Goal: Check status: Check status

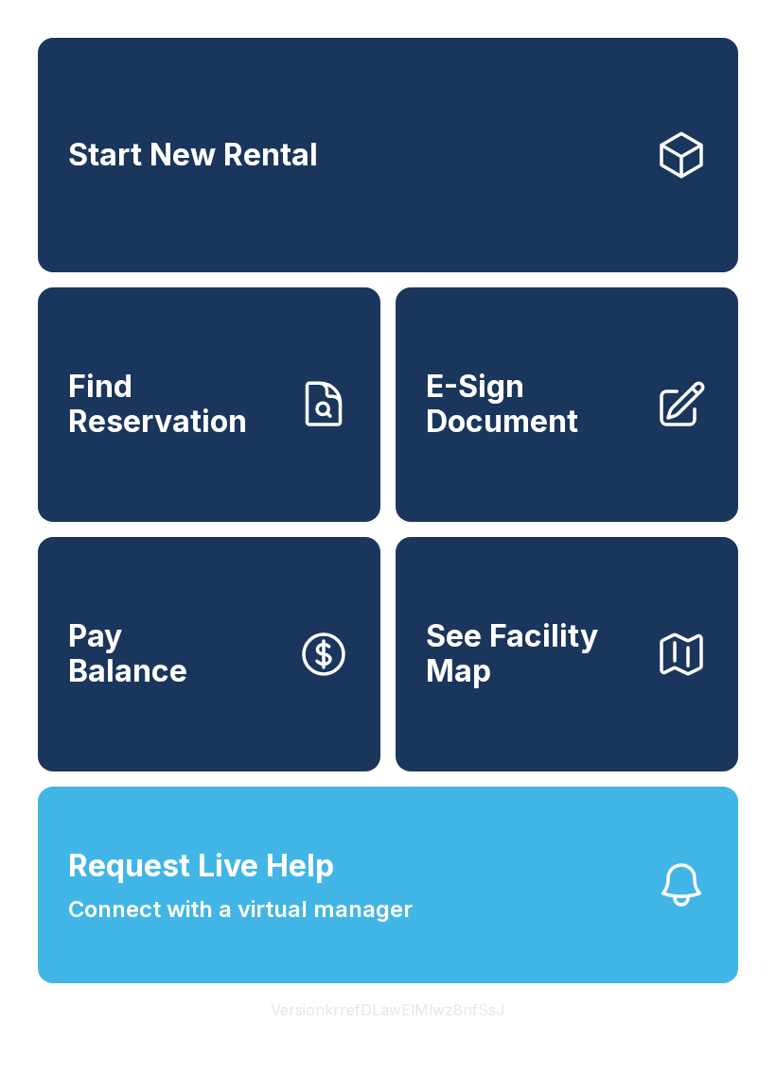
click at [152, 426] on span "Find Reservation" at bounding box center [175, 404] width 214 height 69
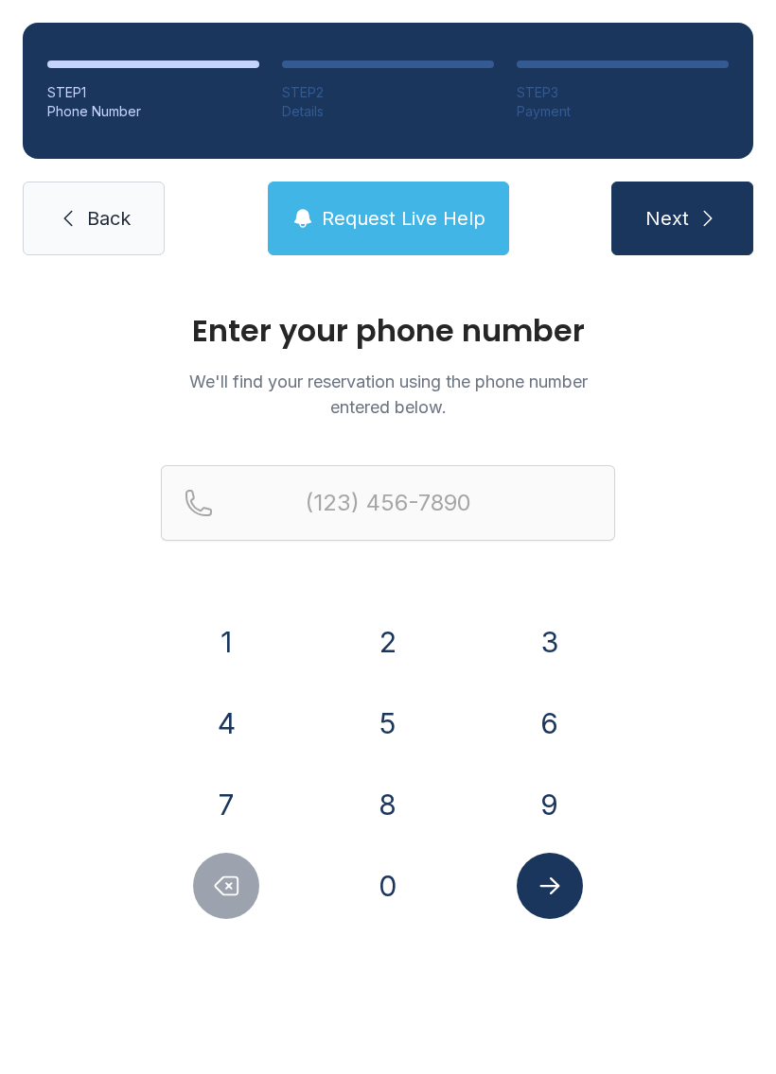
click at [396, 820] on button "8" at bounding box center [388, 805] width 66 height 66
click at [256, 717] on button "4" at bounding box center [226, 723] width 66 height 66
click at [218, 781] on button "7" at bounding box center [226, 805] width 66 height 66
click at [541, 806] on button "9" at bounding box center [549, 805] width 66 height 66
click at [203, 633] on button "1" at bounding box center [226, 642] width 66 height 66
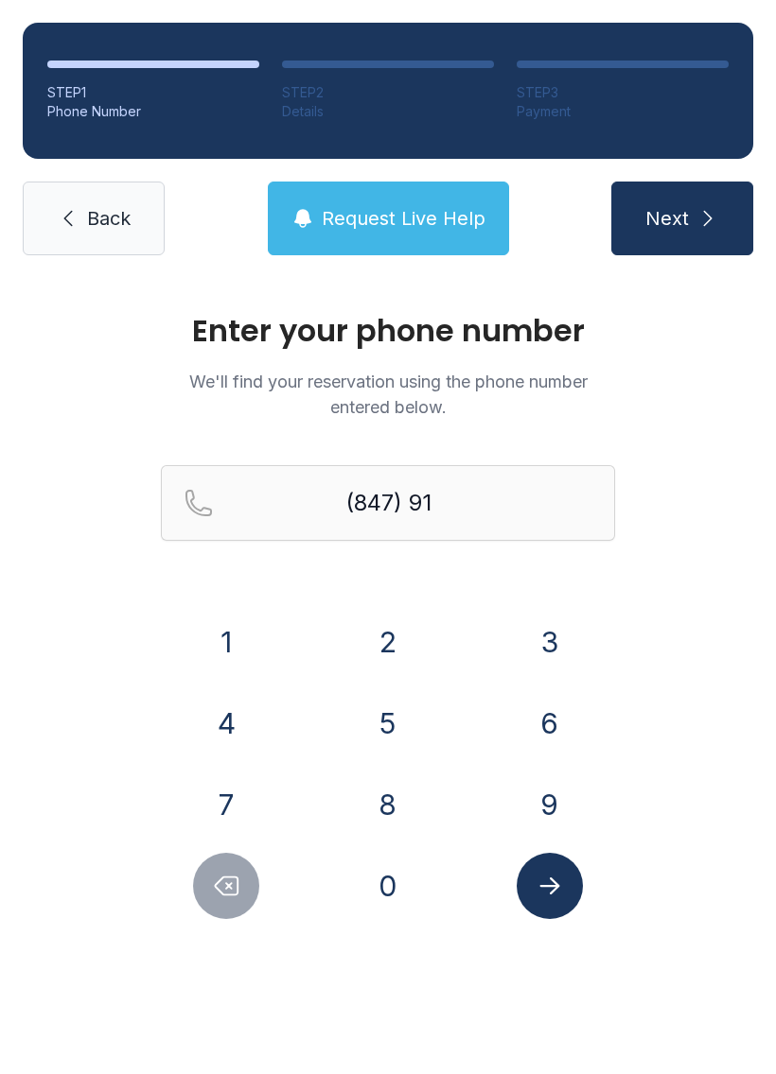
click at [390, 724] on button "5" at bounding box center [388, 723] width 66 height 66
click at [557, 796] on button "9" at bounding box center [549, 805] width 66 height 66
click at [549, 628] on button "3" at bounding box center [549, 642] width 66 height 66
click at [407, 721] on button "5" at bounding box center [388, 723] width 66 height 66
click at [377, 904] on button "0" at bounding box center [388, 886] width 66 height 66
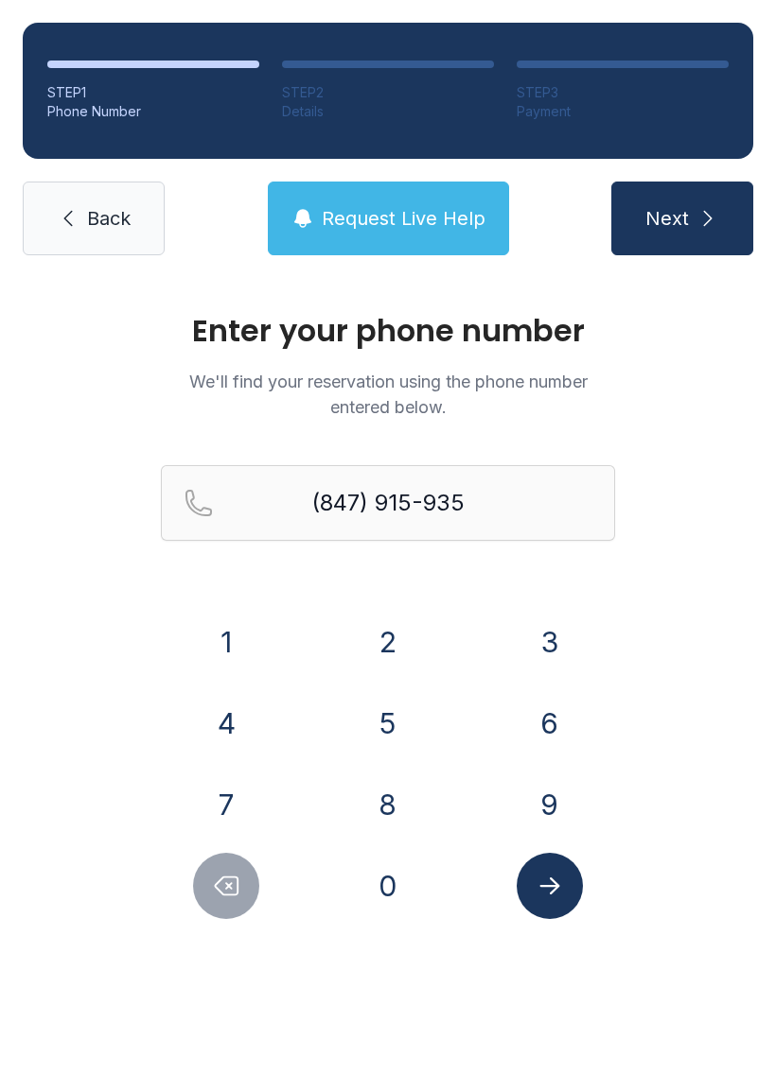
type input "[PHONE_NUMBER]"
click at [543, 879] on icon "Submit lookup form" at bounding box center [549, 886] width 28 height 28
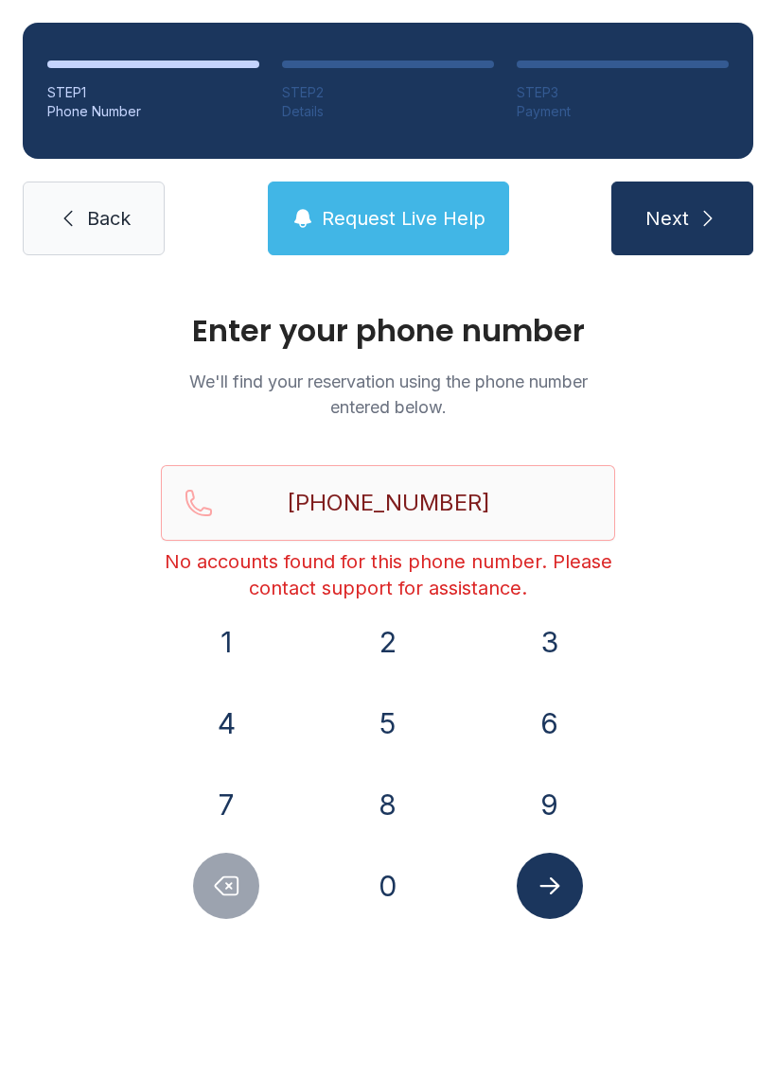
click at [79, 201] on link "Back" at bounding box center [94, 219] width 142 height 74
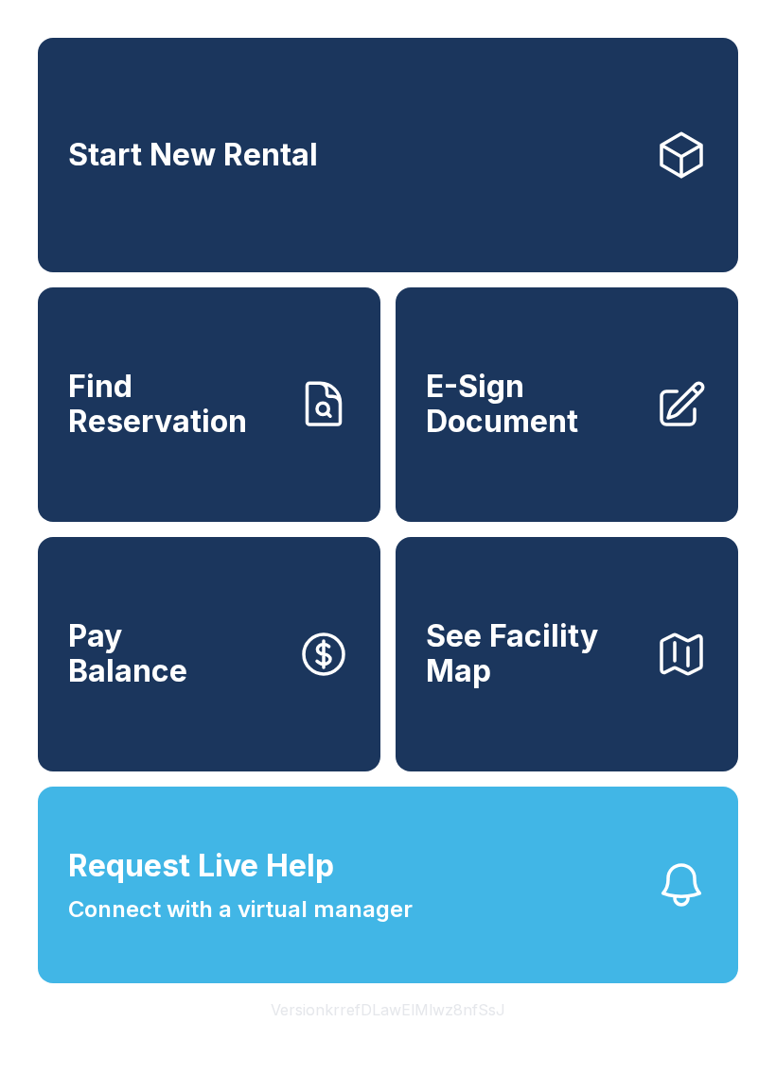
click at [227, 927] on span "Connect with a virtual manager" at bounding box center [240, 910] width 344 height 34
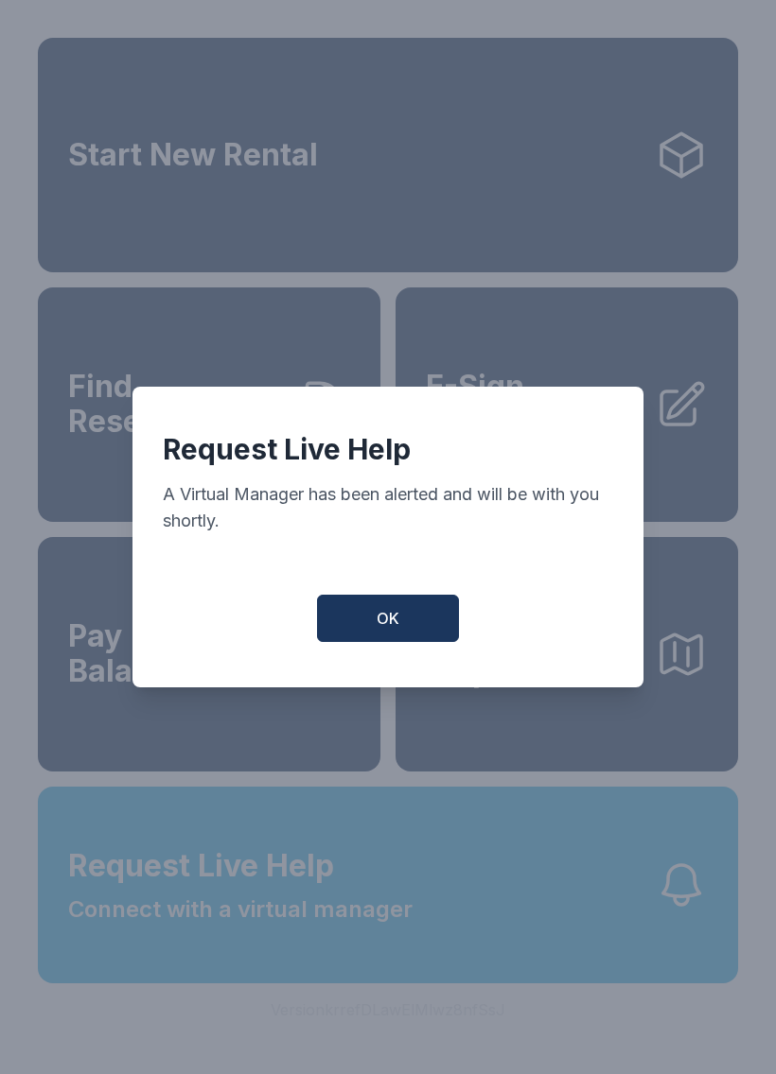
click at [387, 630] on span "OK" at bounding box center [387, 618] width 23 height 23
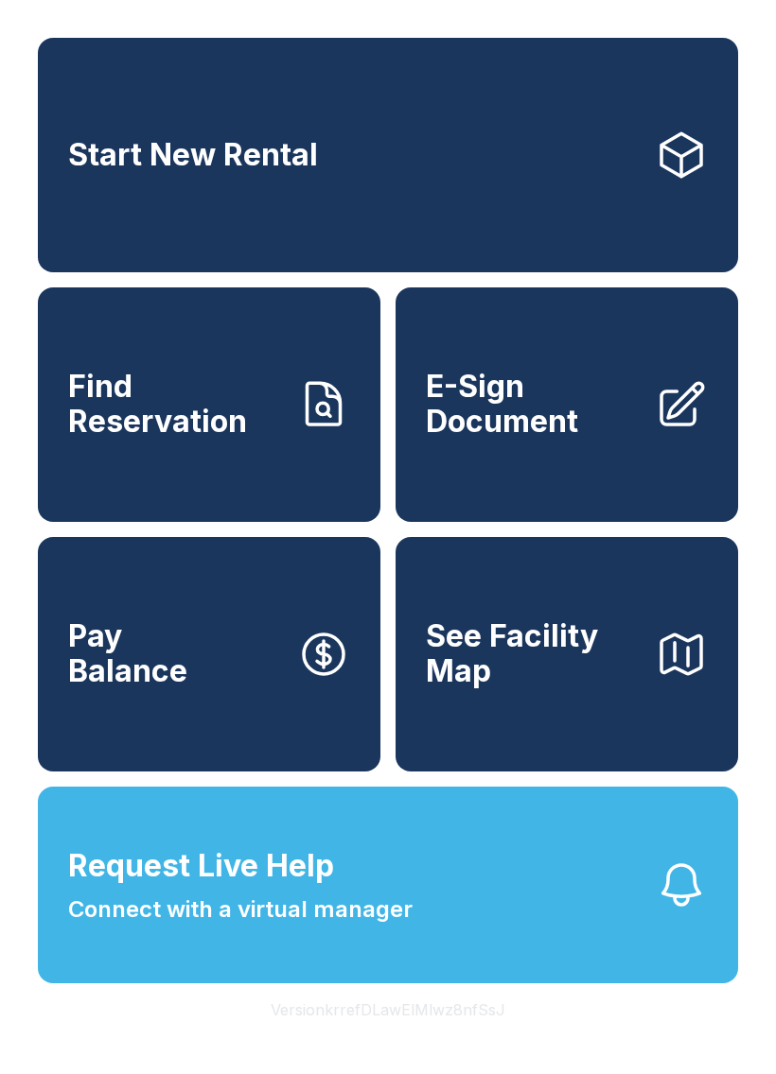
click at [164, 426] on span "Find Reservation" at bounding box center [175, 404] width 214 height 69
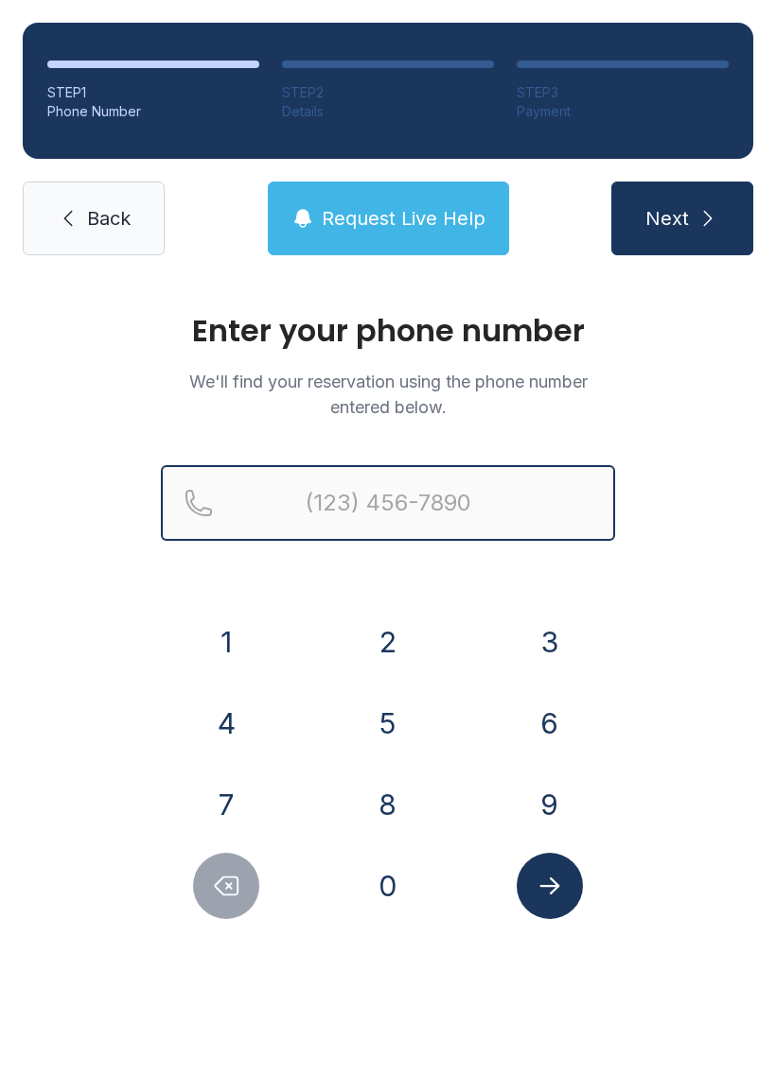
click at [428, 494] on input "Reservation phone number" at bounding box center [388, 503] width 454 height 76
type input "("
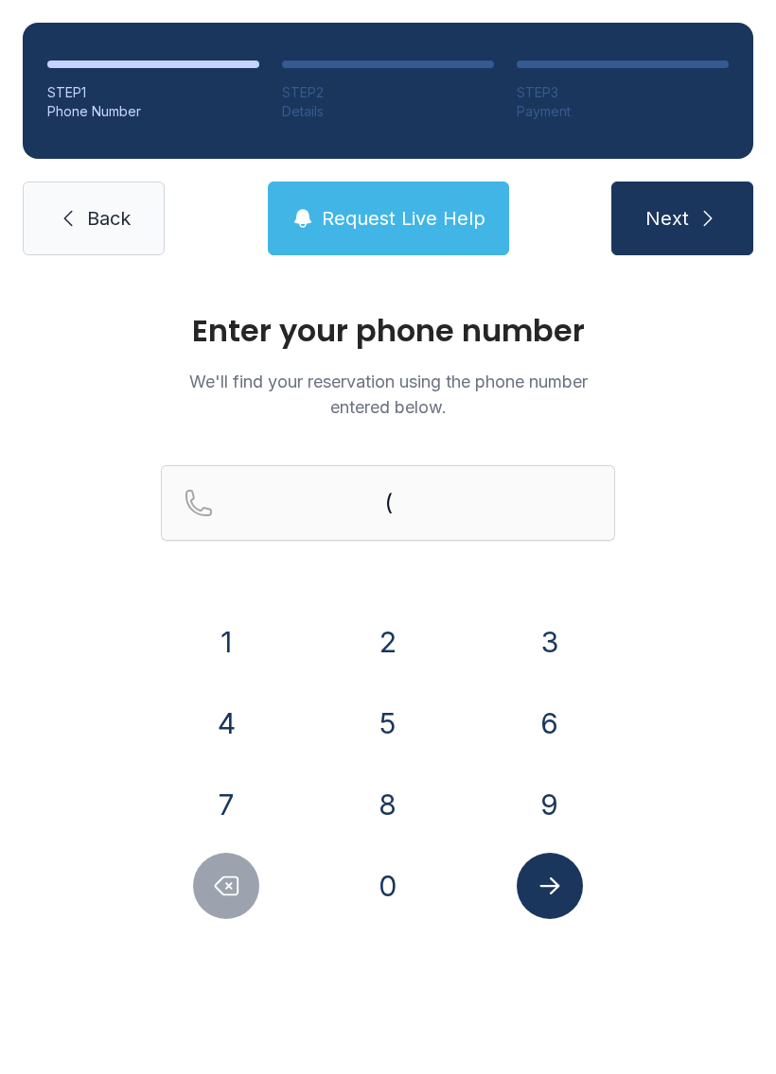
click at [689, 550] on div "Enter your phone number We'll find your reservation using the phone number ente…" at bounding box center [388, 636] width 776 height 717
click at [388, 802] on button "8" at bounding box center [388, 805] width 66 height 66
click at [236, 706] on button "4" at bounding box center [226, 723] width 66 height 66
click at [237, 796] on button "7" at bounding box center [226, 805] width 66 height 66
click at [554, 797] on button "9" at bounding box center [549, 805] width 66 height 66
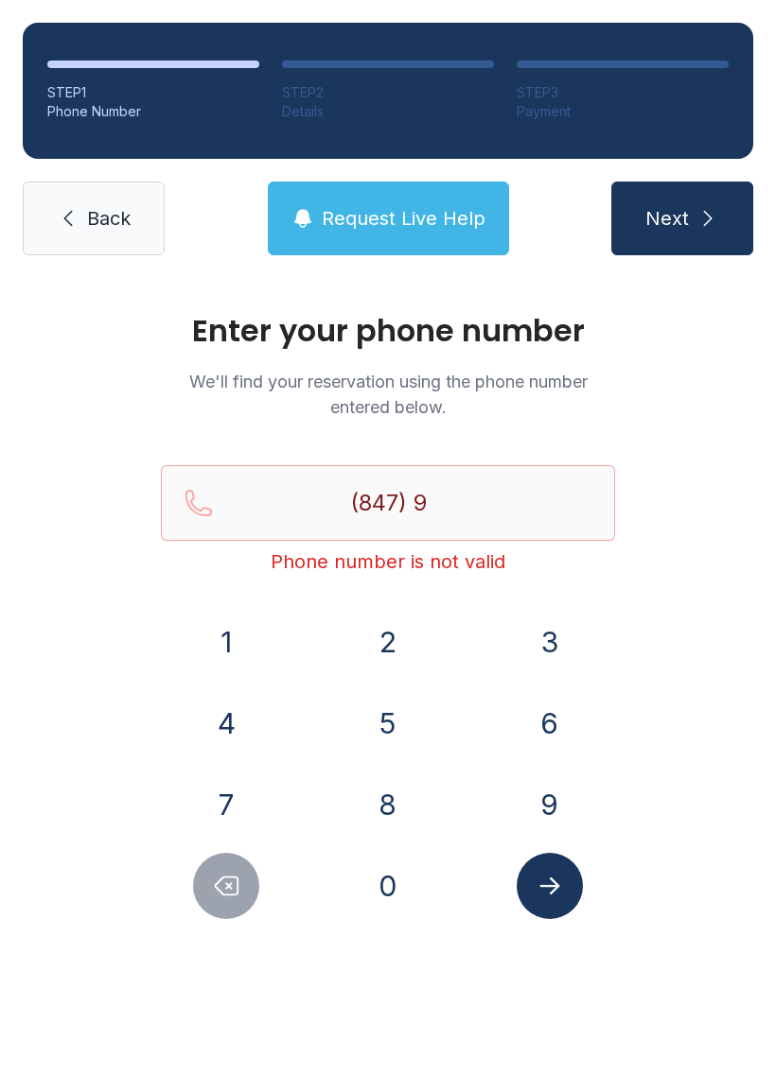
click at [221, 639] on button "1" at bounding box center [226, 642] width 66 height 66
click at [399, 725] on button "5" at bounding box center [388, 723] width 66 height 66
click at [549, 798] on button "9" at bounding box center [549, 805] width 66 height 66
click at [549, 650] on button "3" at bounding box center [549, 642] width 66 height 66
click at [382, 741] on button "5" at bounding box center [388, 723] width 66 height 66
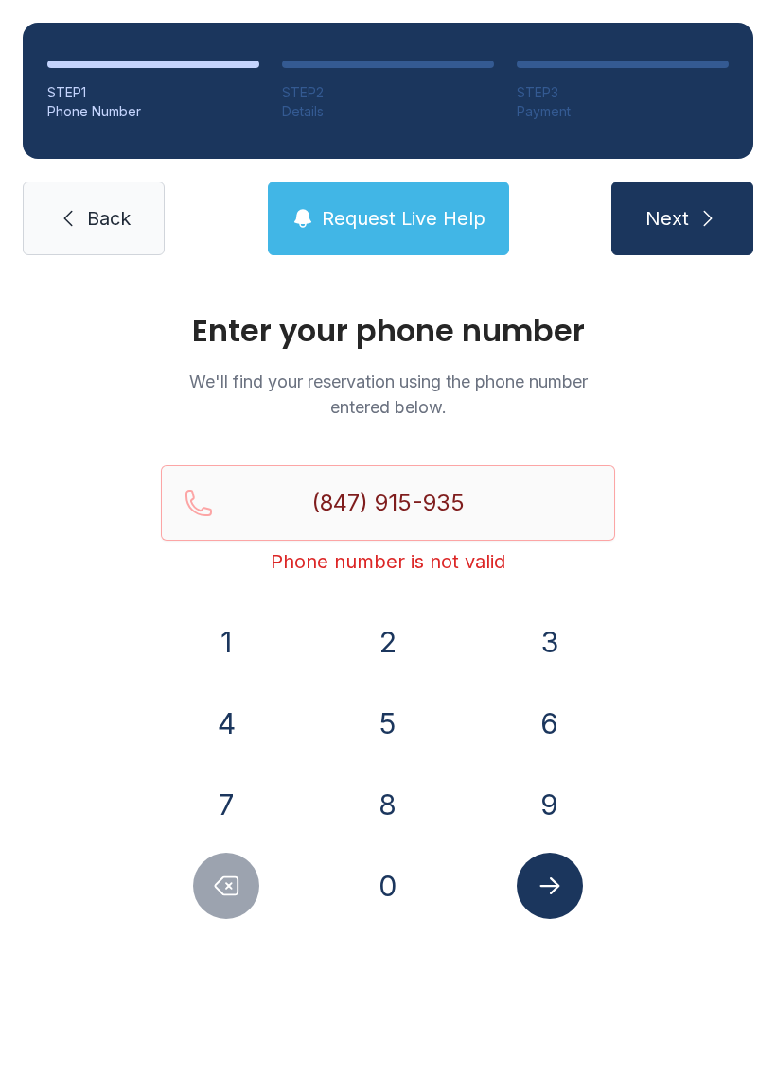
click at [367, 905] on button "0" at bounding box center [388, 886] width 66 height 66
type input "[PHONE_NUMBER]"
click at [553, 880] on icon "Submit lookup form" at bounding box center [549, 886] width 28 height 28
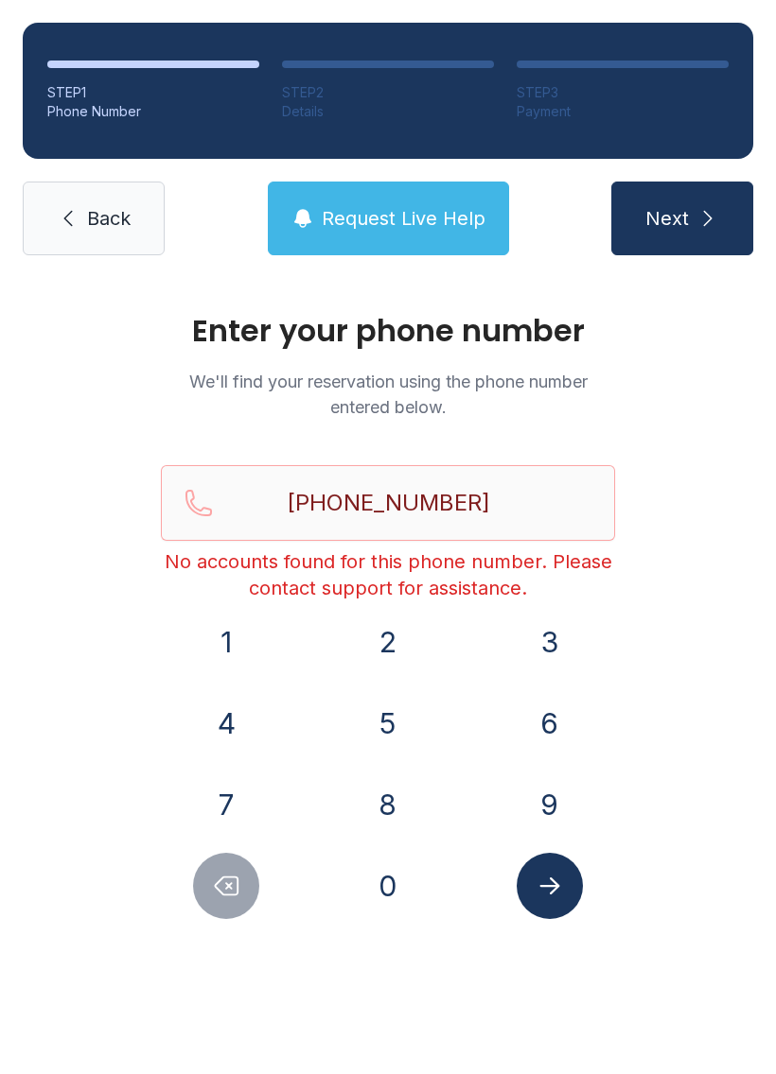
click at [104, 254] on link "Back" at bounding box center [94, 219] width 142 height 74
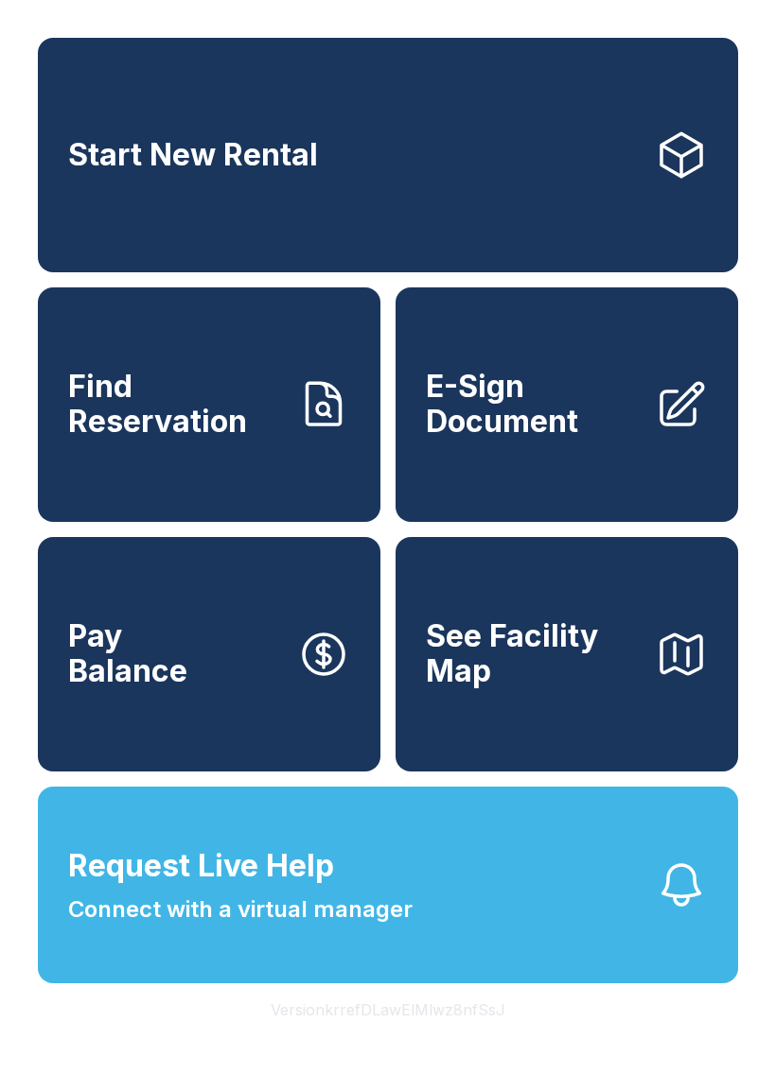
click at [403, 910] on span "Request Live Help Connect with a virtual manager" at bounding box center [240, 885] width 344 height 83
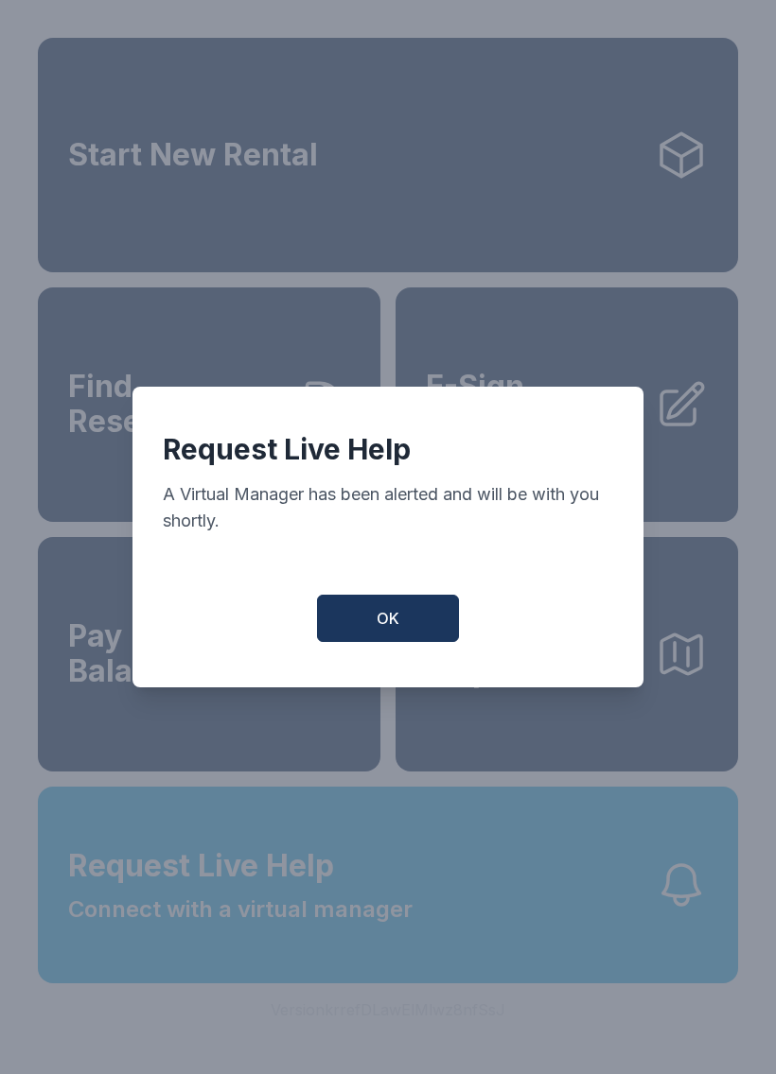
click at [419, 620] on button "OK" at bounding box center [388, 618] width 142 height 47
